Goal: Task Accomplishment & Management: Manage account settings

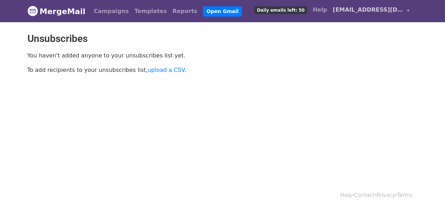
click at [404, 9] on link "team@synergycode.tech" at bounding box center [371, 11] width 82 height 17
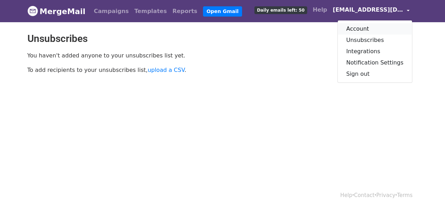
click at [374, 31] on link "Account" at bounding box center [375, 28] width 74 height 11
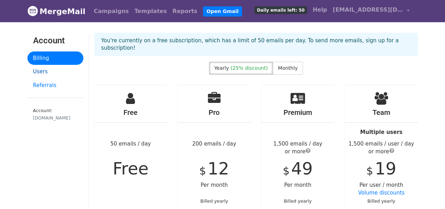
click at [49, 71] on link "Users" at bounding box center [55, 72] width 56 height 14
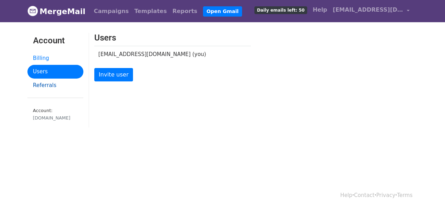
click at [38, 80] on link "Referrals" at bounding box center [55, 85] width 56 height 14
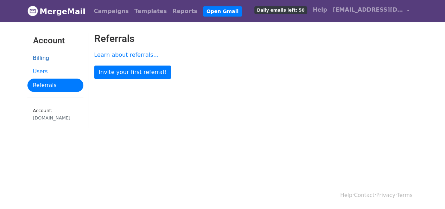
click at [42, 57] on link "Billing" at bounding box center [55, 58] width 56 height 14
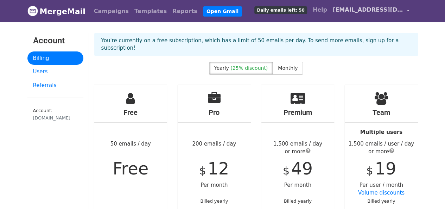
click at [398, 7] on span "[EMAIL_ADDRESS][DOMAIN_NAME]" at bounding box center [368, 10] width 70 height 8
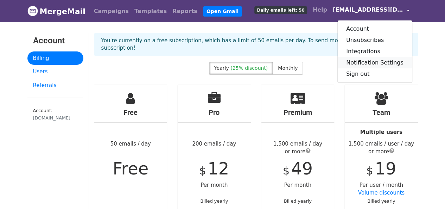
click at [382, 63] on link "Notification Settings" at bounding box center [375, 62] width 74 height 11
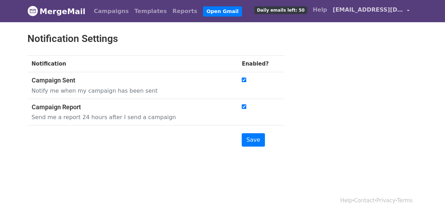
click at [377, 7] on span "[EMAIL_ADDRESS][DOMAIN_NAME]" at bounding box center [368, 10] width 70 height 8
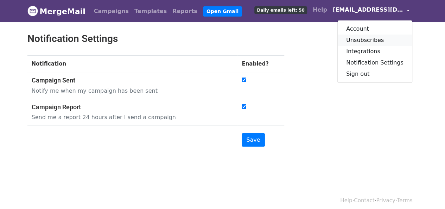
click at [374, 41] on link "Unsubscribes" at bounding box center [375, 39] width 74 height 11
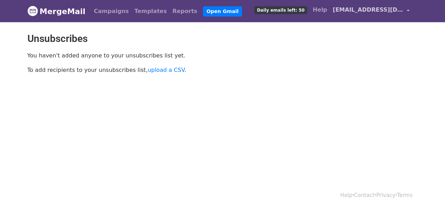
click at [353, 9] on span "[EMAIL_ADDRESS][DOMAIN_NAME]" at bounding box center [368, 10] width 70 height 8
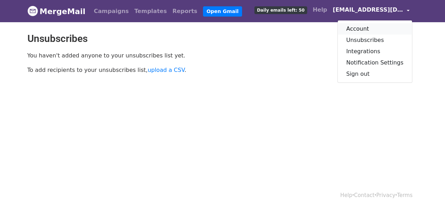
click at [362, 26] on link "Account" at bounding box center [375, 28] width 74 height 11
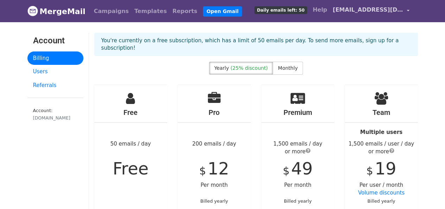
click at [354, 8] on span "[EMAIL_ADDRESS][DOMAIN_NAME]" at bounding box center [368, 10] width 70 height 8
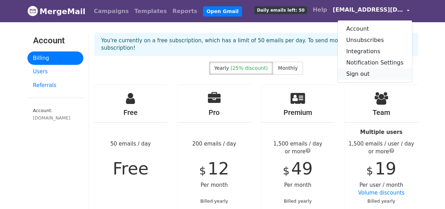
click at [375, 69] on link "Sign out" at bounding box center [375, 73] width 74 height 11
